Goal: Task Accomplishment & Management: Use online tool/utility

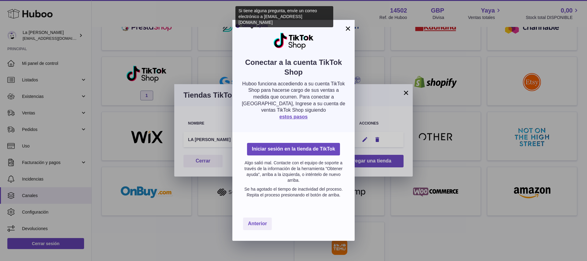
click at [253, 26] on font "Obtener ayuda" at bounding box center [255, 26] width 26 height 4
click at [254, 27] on font "Obtener ayuda" at bounding box center [255, 26] width 26 height 4
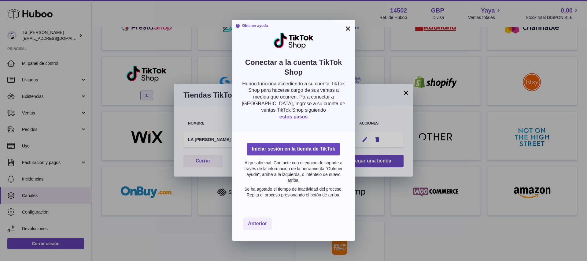
click at [238, 26] on icon at bounding box center [237, 26] width 5 height 5
click at [346, 29] on font "×" at bounding box center [348, 28] width 6 height 11
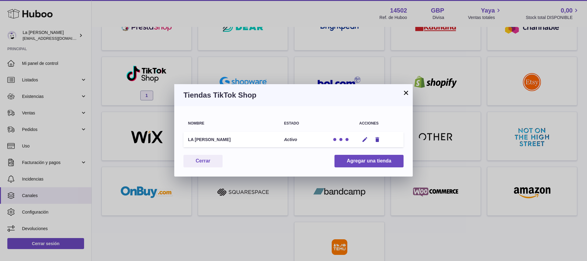
scroll to position [112, 0]
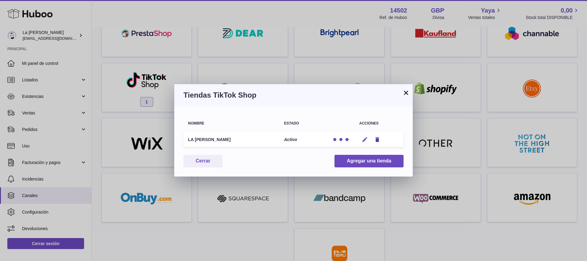
click at [365, 138] on icon "button" at bounding box center [365, 139] width 6 height 6
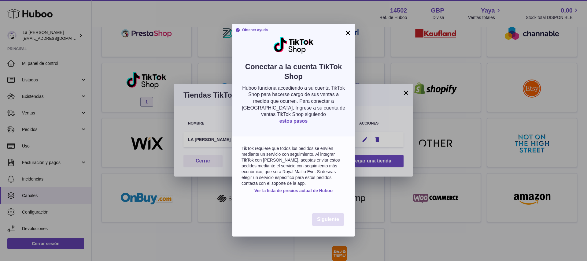
click at [320, 219] on font "Siguiente" at bounding box center [328, 218] width 22 height 5
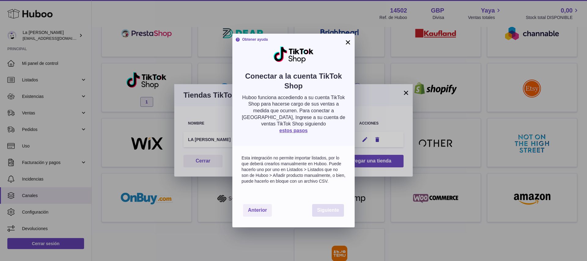
click at [324, 212] on font "Siguiente" at bounding box center [328, 209] width 22 height 5
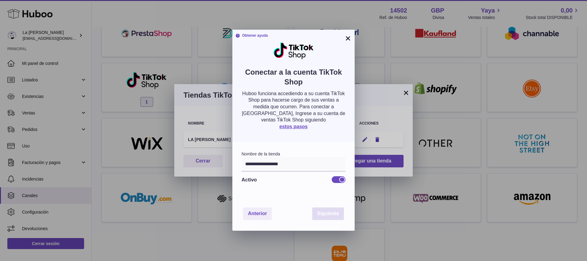
click at [321, 214] on font "Siguiente" at bounding box center [328, 213] width 22 height 5
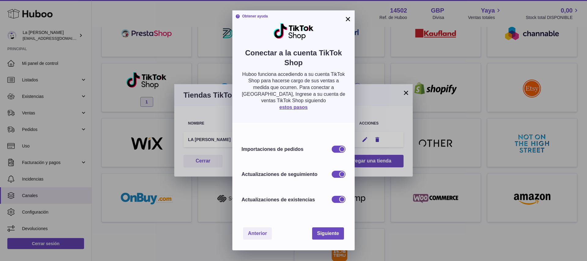
click at [346, 18] on font "×" at bounding box center [348, 18] width 6 height 11
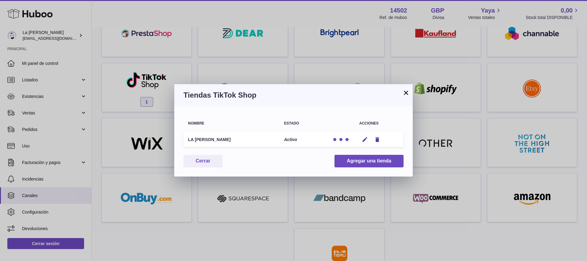
click at [344, 141] on div at bounding box center [341, 139] width 18 height 6
click at [339, 138] on div at bounding box center [341, 139] width 18 height 6
click at [406, 92] on font "×" at bounding box center [406, 92] width 6 height 11
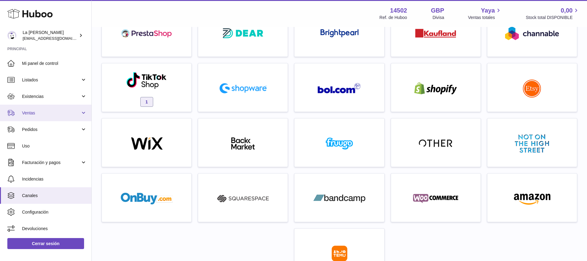
click at [81, 112] on link "Ventas" at bounding box center [45, 113] width 91 height 17
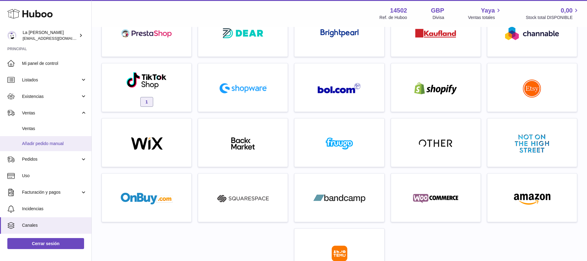
click at [56, 144] on font "Añadir pedido manual" at bounding box center [43, 143] width 42 height 5
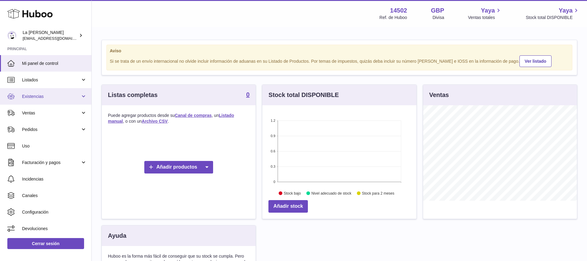
click at [59, 96] on span "Existencias" at bounding box center [51, 97] width 58 height 6
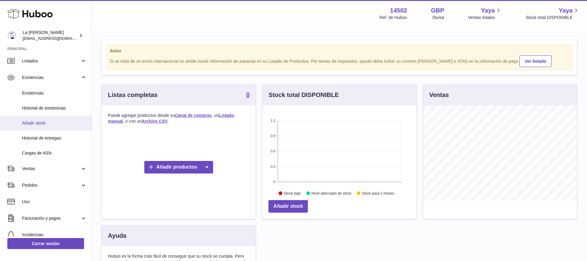
scroll to position [18, 0]
click at [49, 122] on span "Añadir stock" at bounding box center [54, 124] width 65 height 6
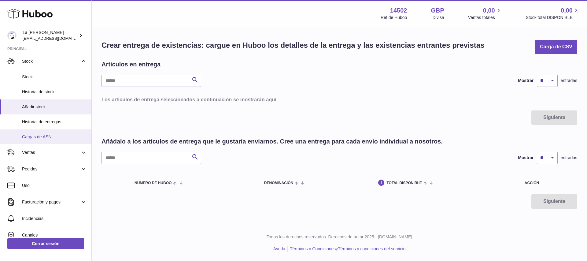
scroll to position [45, 0]
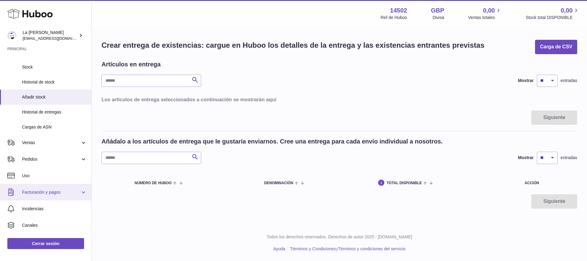
click at [50, 196] on link "Facturación y pagos" at bounding box center [45, 192] width 91 height 17
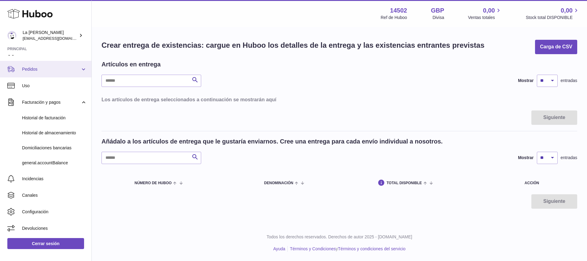
scroll to position [0, 0]
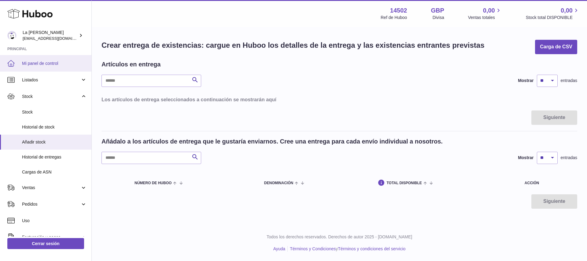
click at [32, 65] on span "Mi panel de control" at bounding box center [54, 64] width 65 height 6
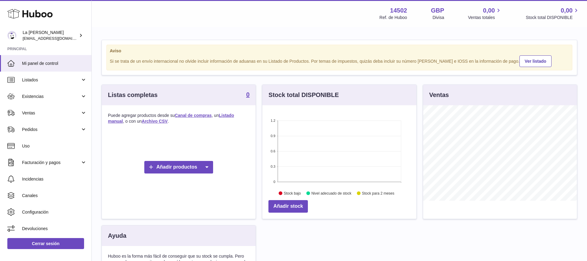
scroll to position [95, 154]
click at [519, 64] on link "Ver listado" at bounding box center [535, 61] width 32 height 12
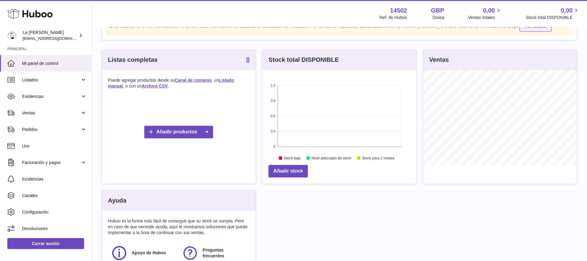
scroll to position [40, 0]
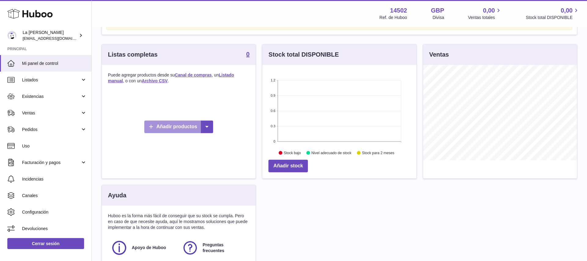
click at [197, 127] on link "Añadir productos" at bounding box center [178, 126] width 68 height 13
click at [210, 127] on icon at bounding box center [207, 126] width 12 height 13
click at [189, 124] on font "Añadir productos" at bounding box center [176, 126] width 41 height 5
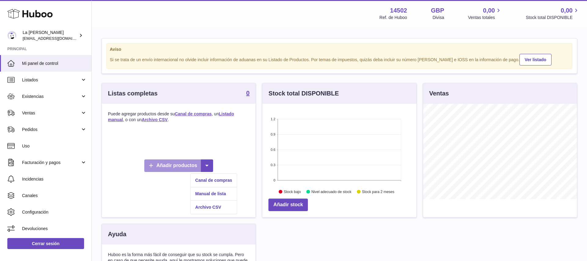
scroll to position [1, 0]
click at [210, 193] on font "Manual de lista" at bounding box center [210, 194] width 31 height 5
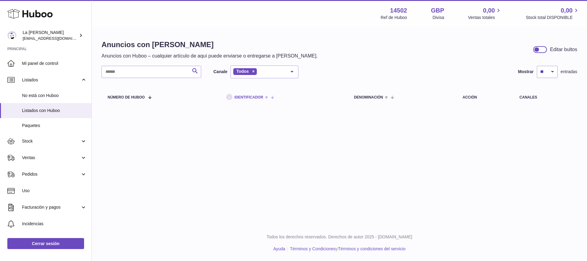
drag, startPoint x: 151, startPoint y: 98, endPoint x: 226, endPoint y: 100, distance: 74.6
click at [150, 98] on span at bounding box center [147, 96] width 5 height 5
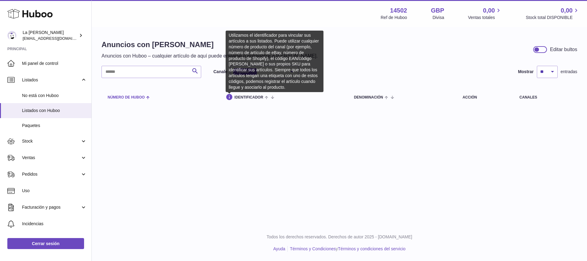
click at [149, 99] on span at bounding box center [147, 96] width 5 height 5
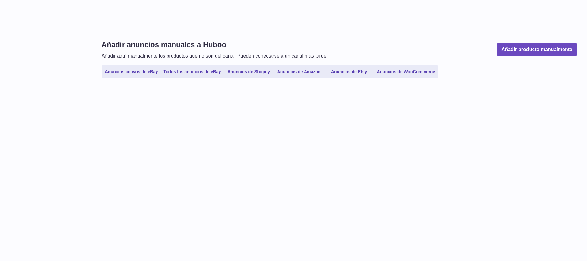
select select
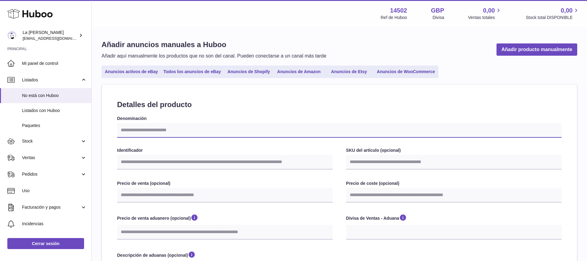
click at [270, 131] on input "Denominación" at bounding box center [339, 130] width 445 height 15
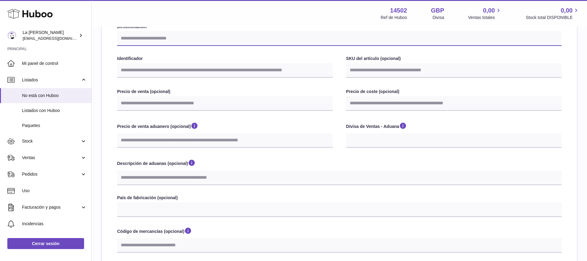
scroll to position [91, 0]
